Goal: Complete application form

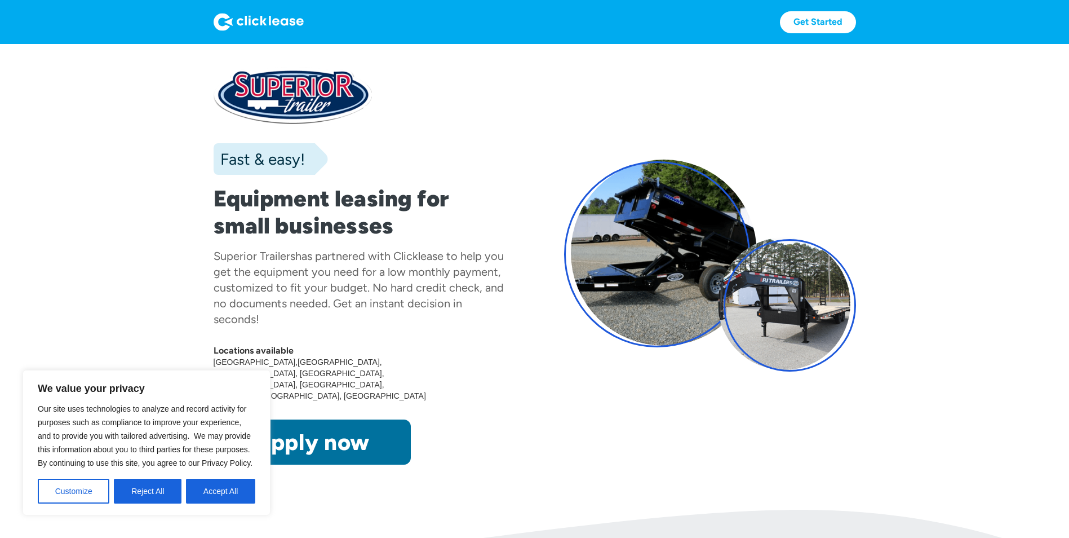
click at [334, 419] on link "Apply now" at bounding box center [312, 441] width 197 height 45
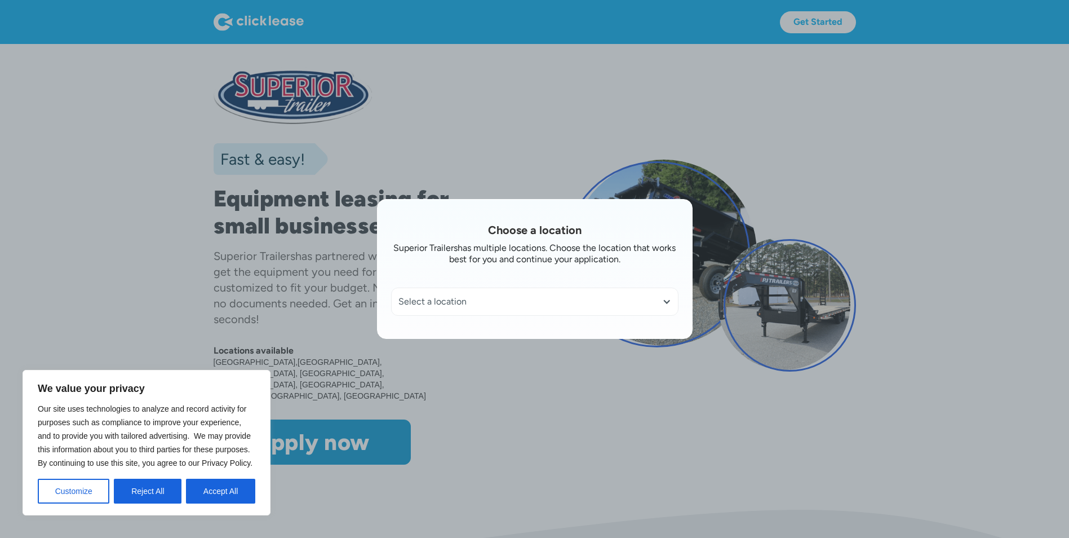
click at [668, 300] on div at bounding box center [666, 301] width 9 height 9
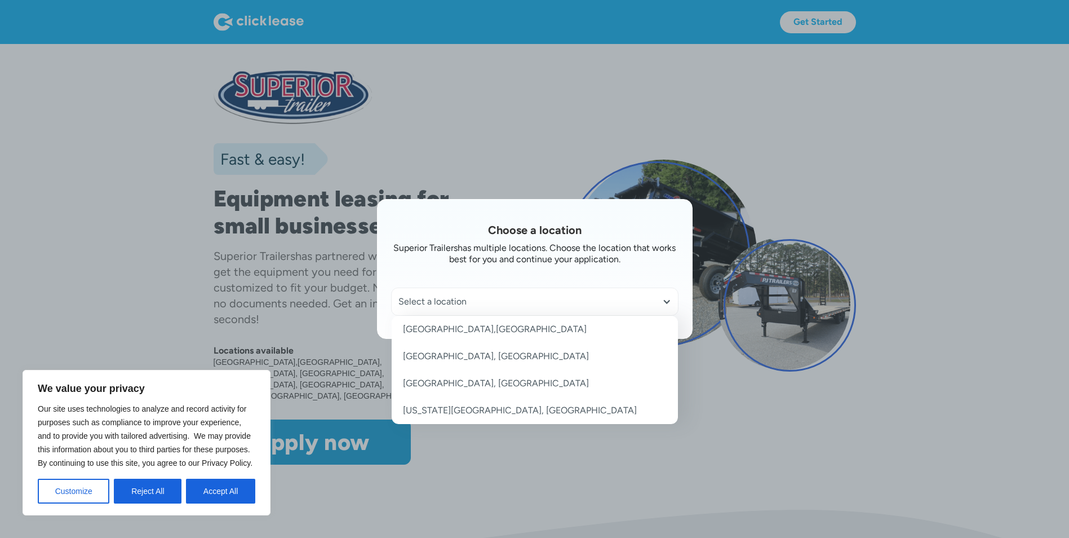
click at [463, 353] on link "Burlington, NC" at bounding box center [535, 356] width 286 height 27
